Goal: Task Accomplishment & Management: Manage account settings

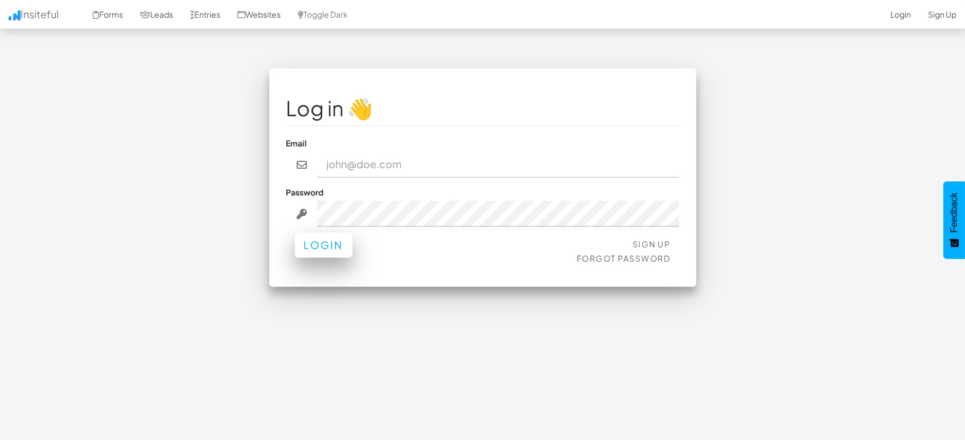
type input "marketing@mapsted.com"
click at [334, 247] on button "Login" at bounding box center [324, 244] width 58 height 25
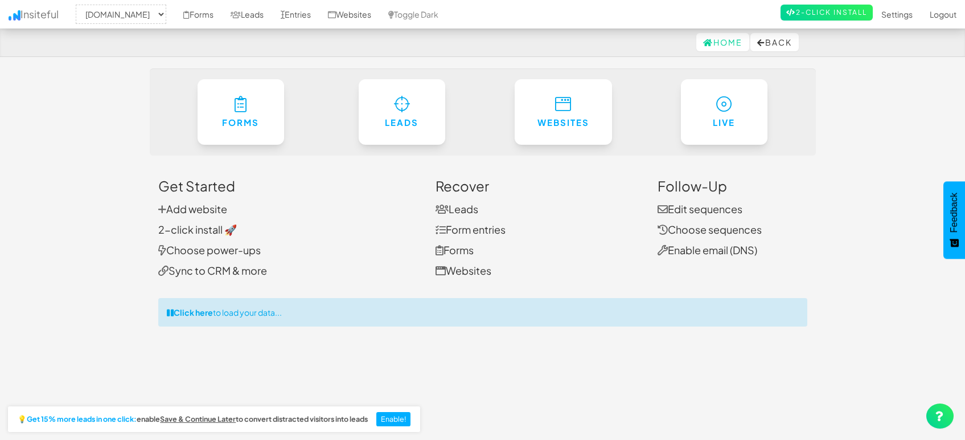
select select "1505"
click at [296, 8] on link "Entries" at bounding box center [295, 14] width 47 height 28
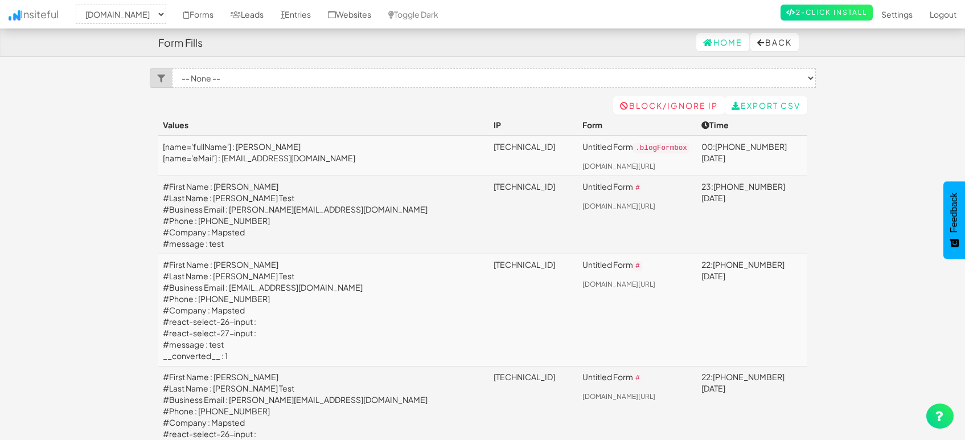
select select "1505"
click at [236, 11] on link "Leads" at bounding box center [247, 14] width 50 height 28
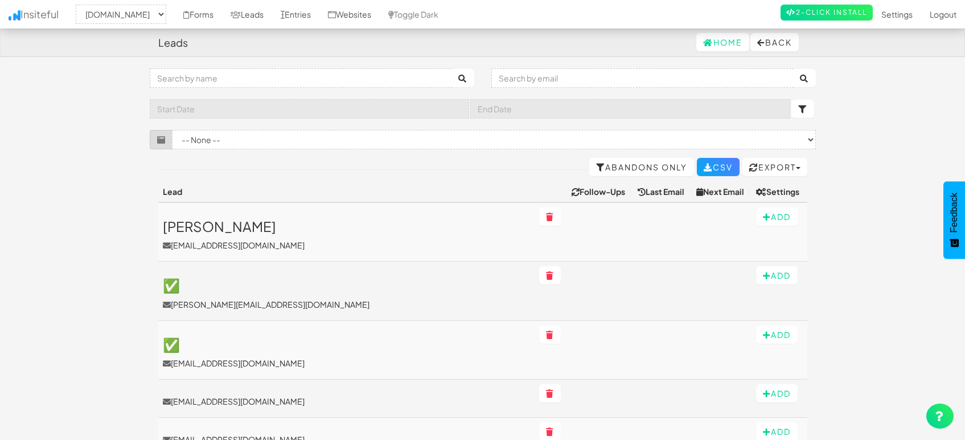
select select "1505"
